Goal: Task Accomplishment & Management: Manage account settings

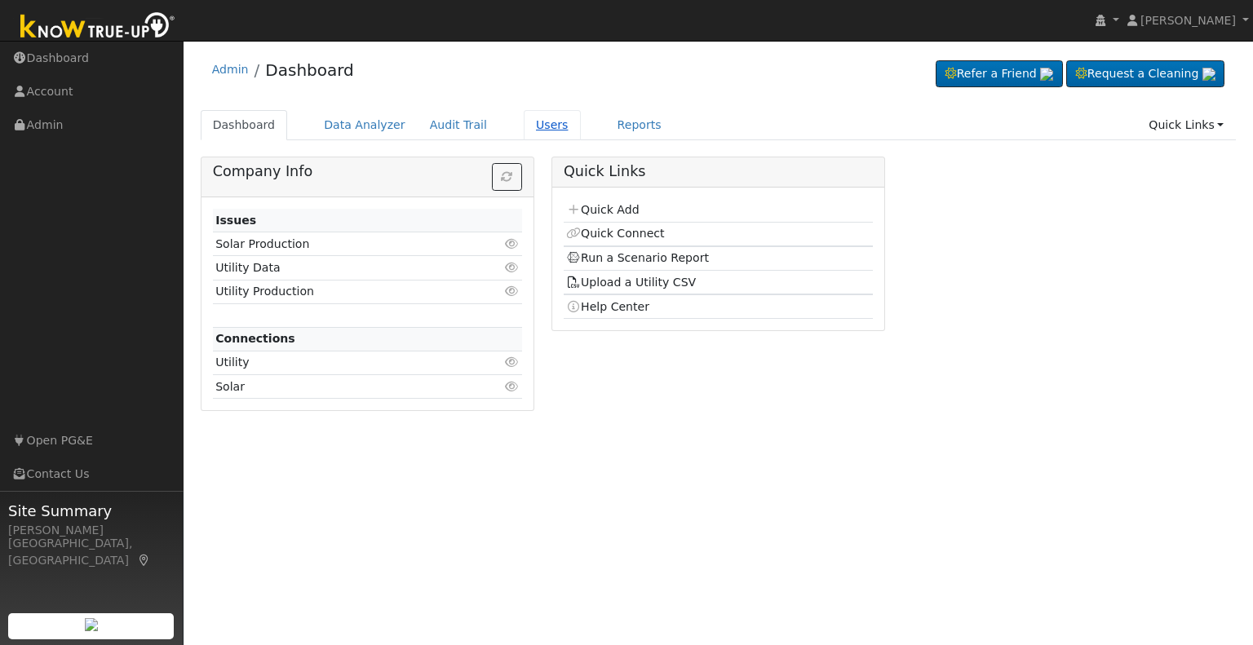
click at [524, 133] on link "Users" at bounding box center [552, 125] width 57 height 30
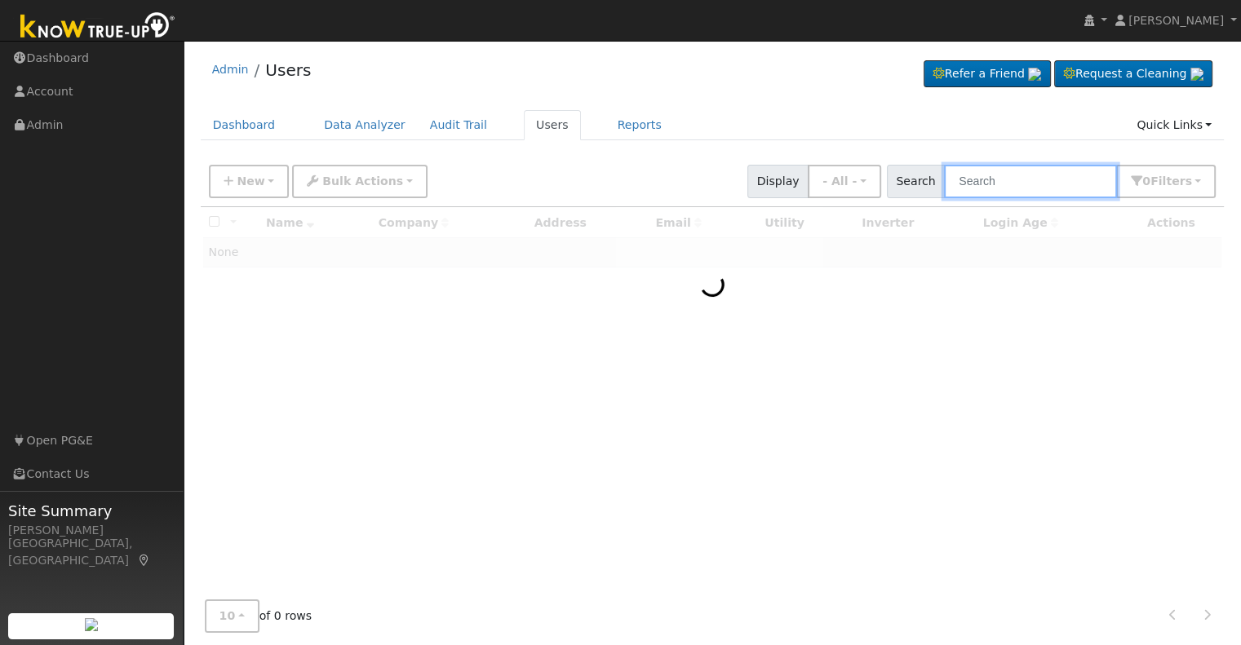
click at [981, 173] on input "text" at bounding box center [1030, 181] width 173 height 33
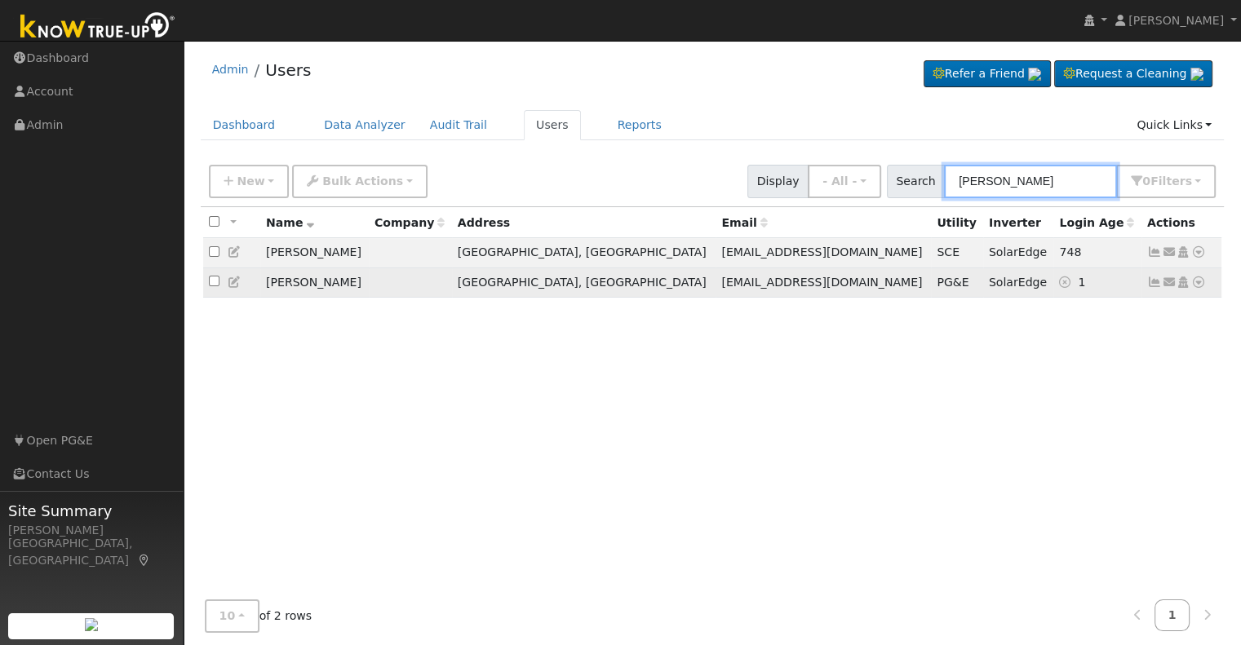
type input "[PERSON_NAME]"
click at [1197, 284] on icon at bounding box center [1198, 282] width 15 height 11
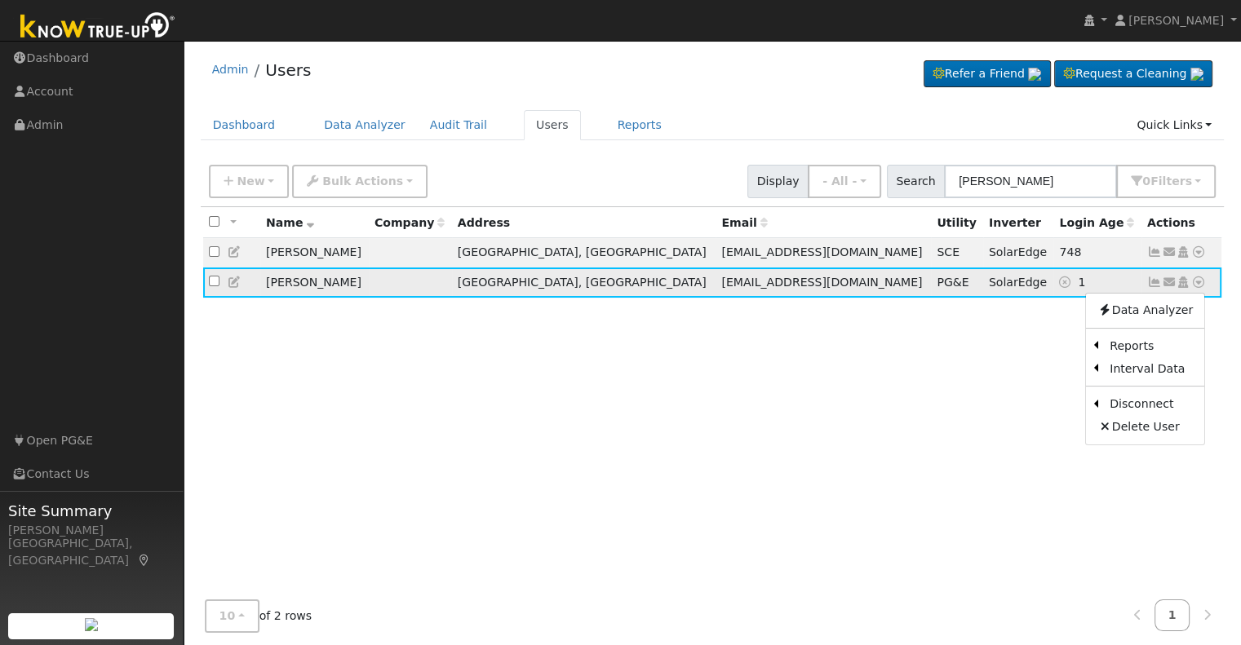
click at [1147, 283] on icon at bounding box center [1154, 282] width 15 height 11
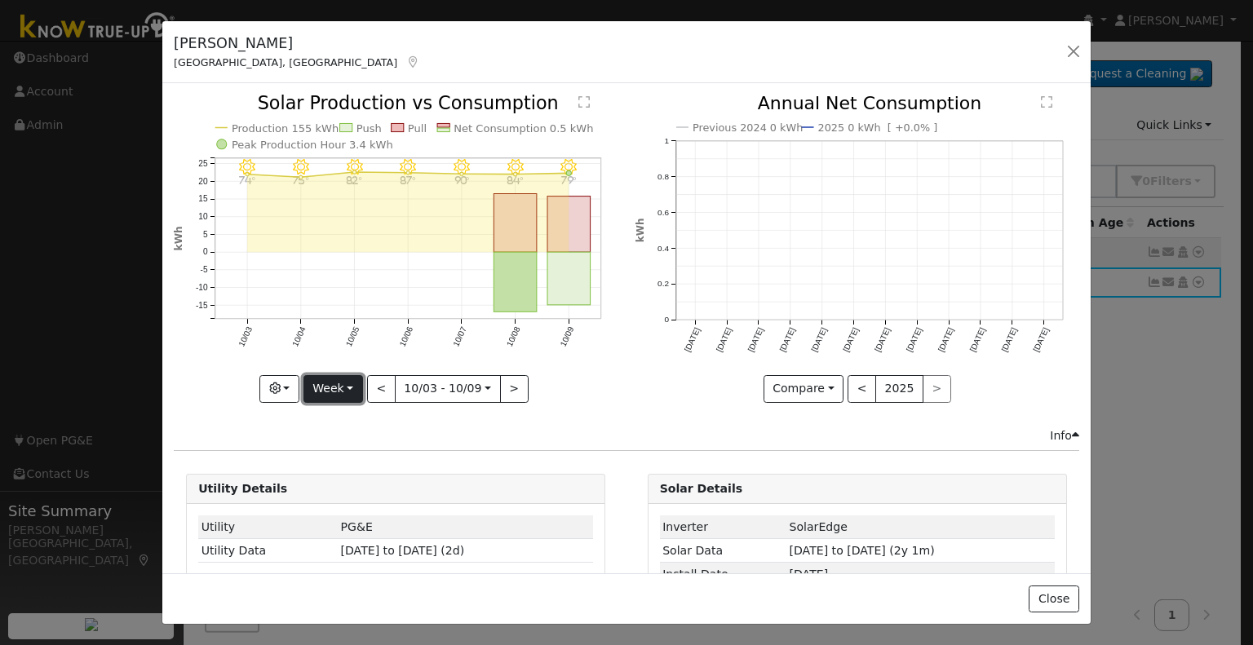
click at [344, 388] on button "Week" at bounding box center [334, 389] width 60 height 28
click at [351, 488] on link "Year" at bounding box center [360, 490] width 113 height 23
type input "[DATE]"
